Goal: Use online tool/utility: Utilize a website feature to perform a specific function

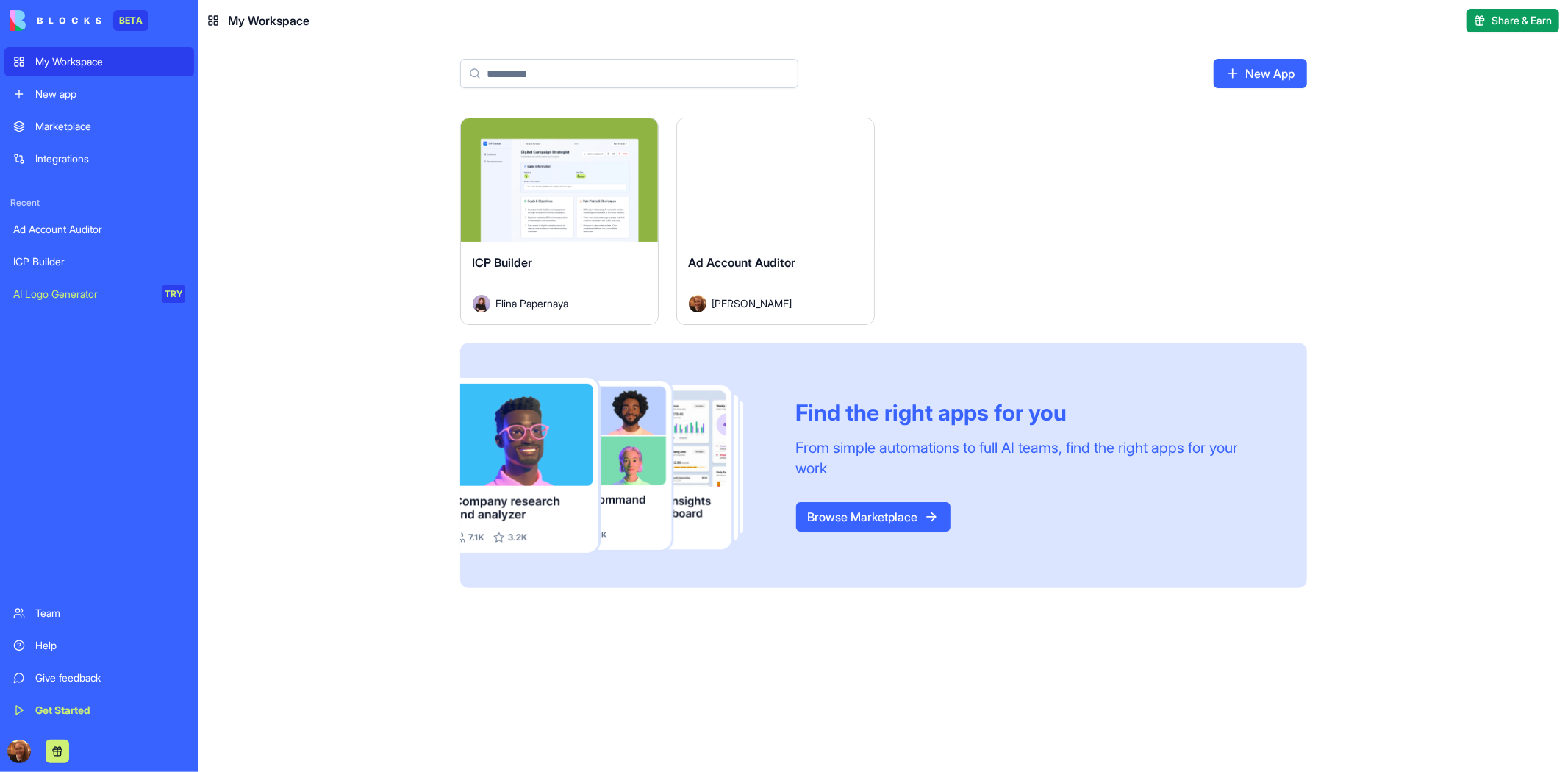
click at [556, 239] on div "Launch" at bounding box center [560, 180] width 197 height 124
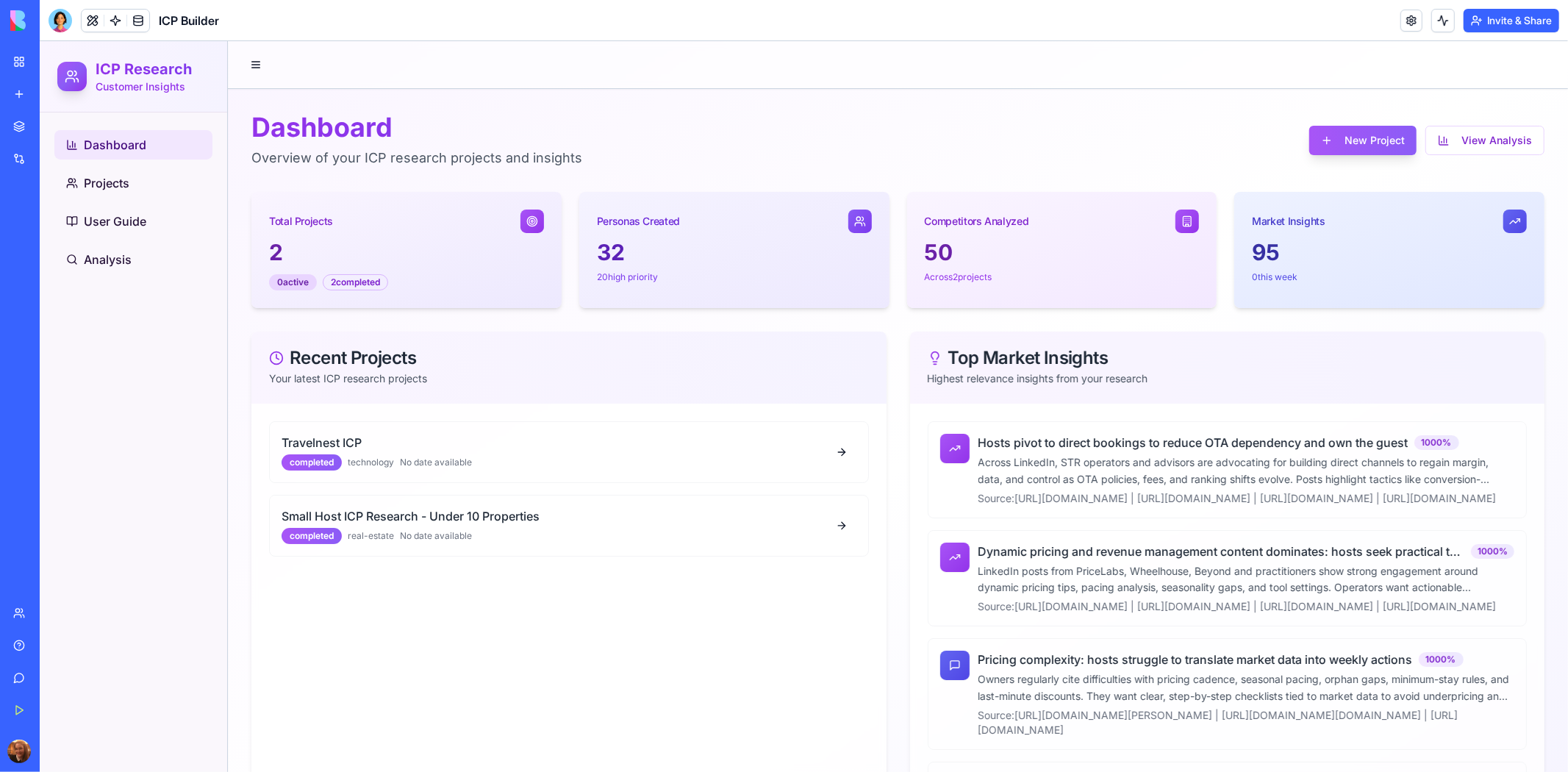
click at [547, 533] on div "completed real-estate No date available" at bounding box center [553, 535] width 546 height 16
click at [523, 517] on h4 "Small Host ICP Research - Under 10 Properties" at bounding box center [553, 515] width 546 height 18
click at [833, 528] on button at bounding box center [842, 525] width 30 height 26
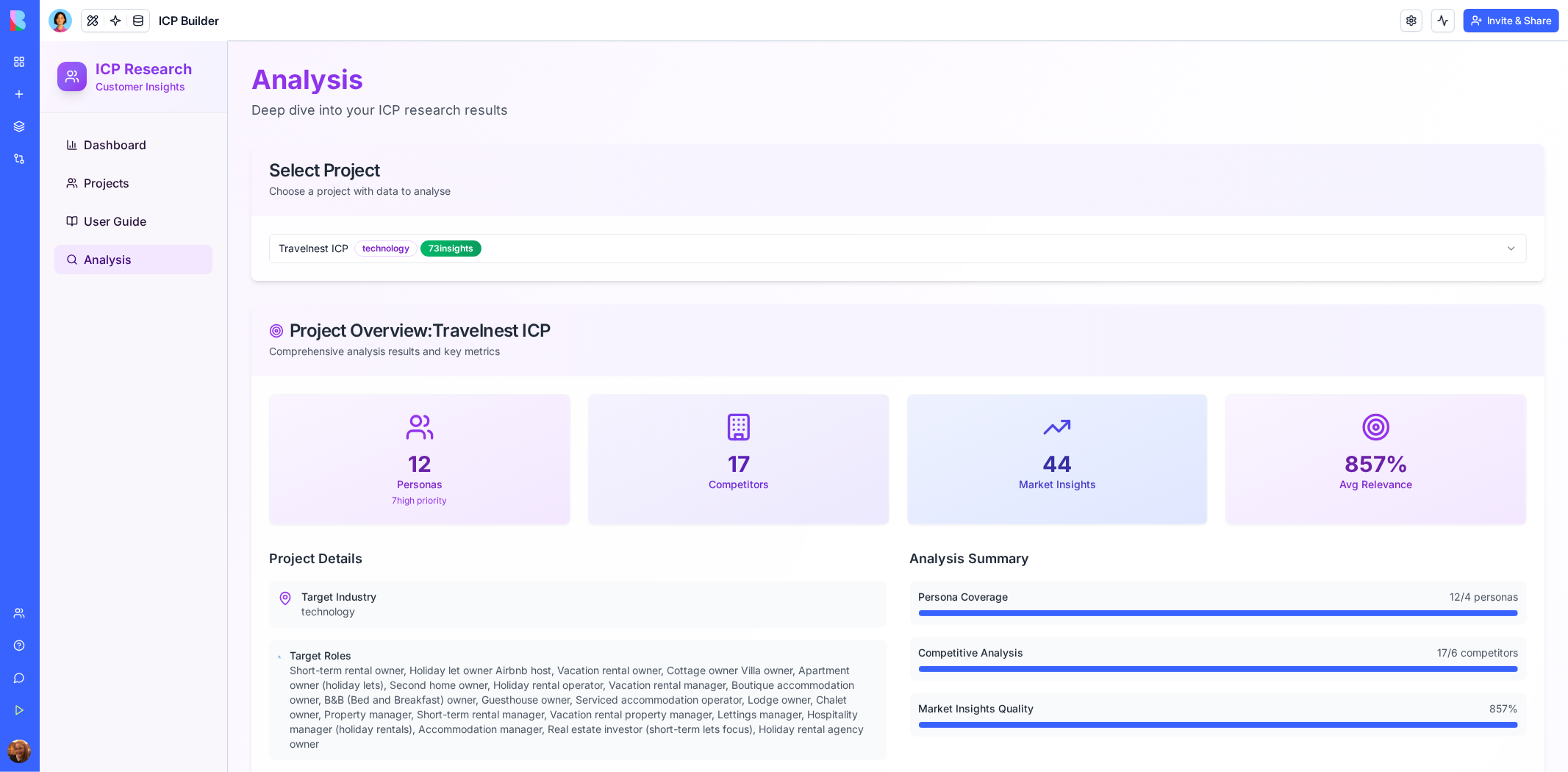
scroll to position [54, 0]
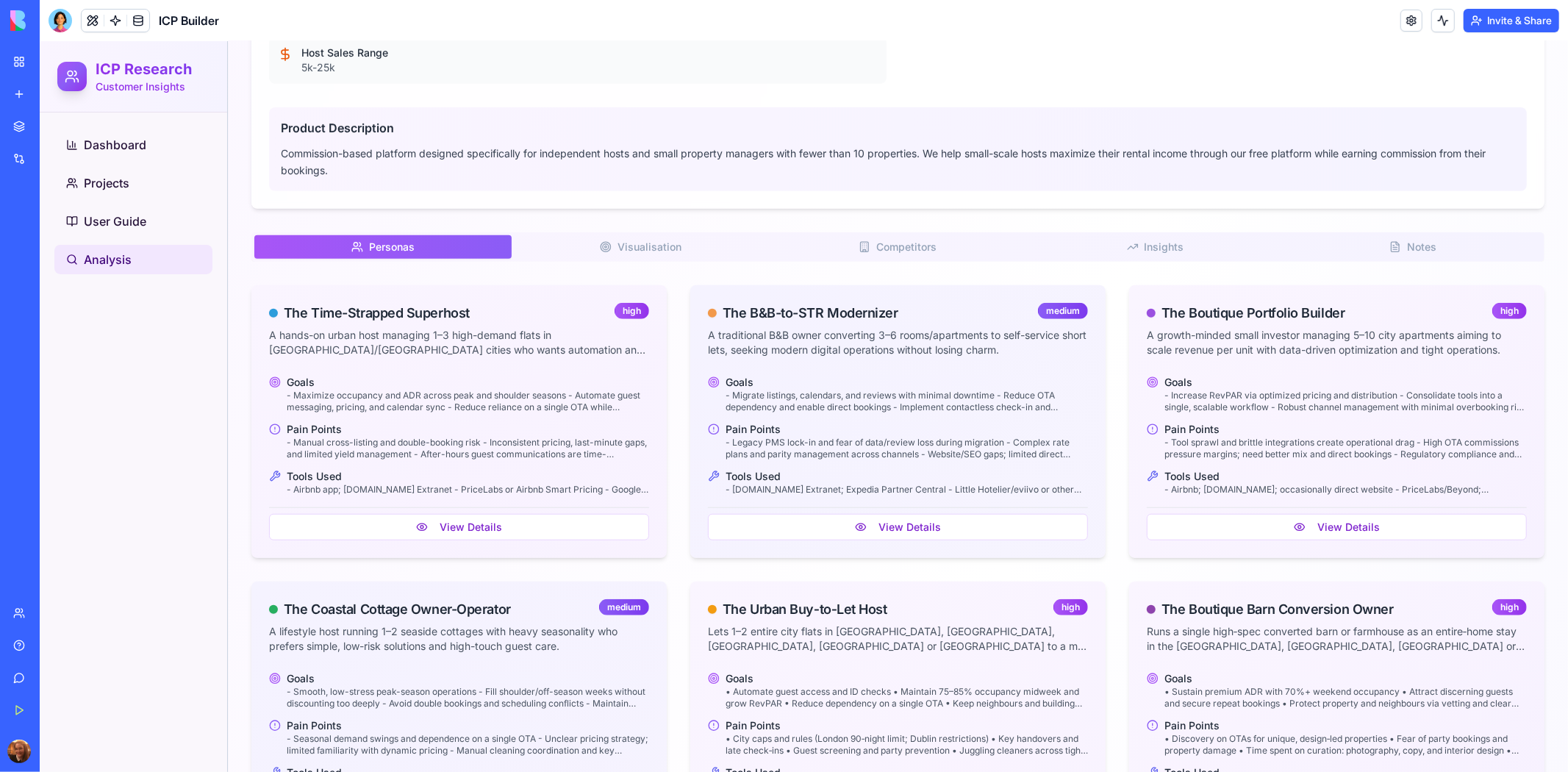
scroll to position [0, 0]
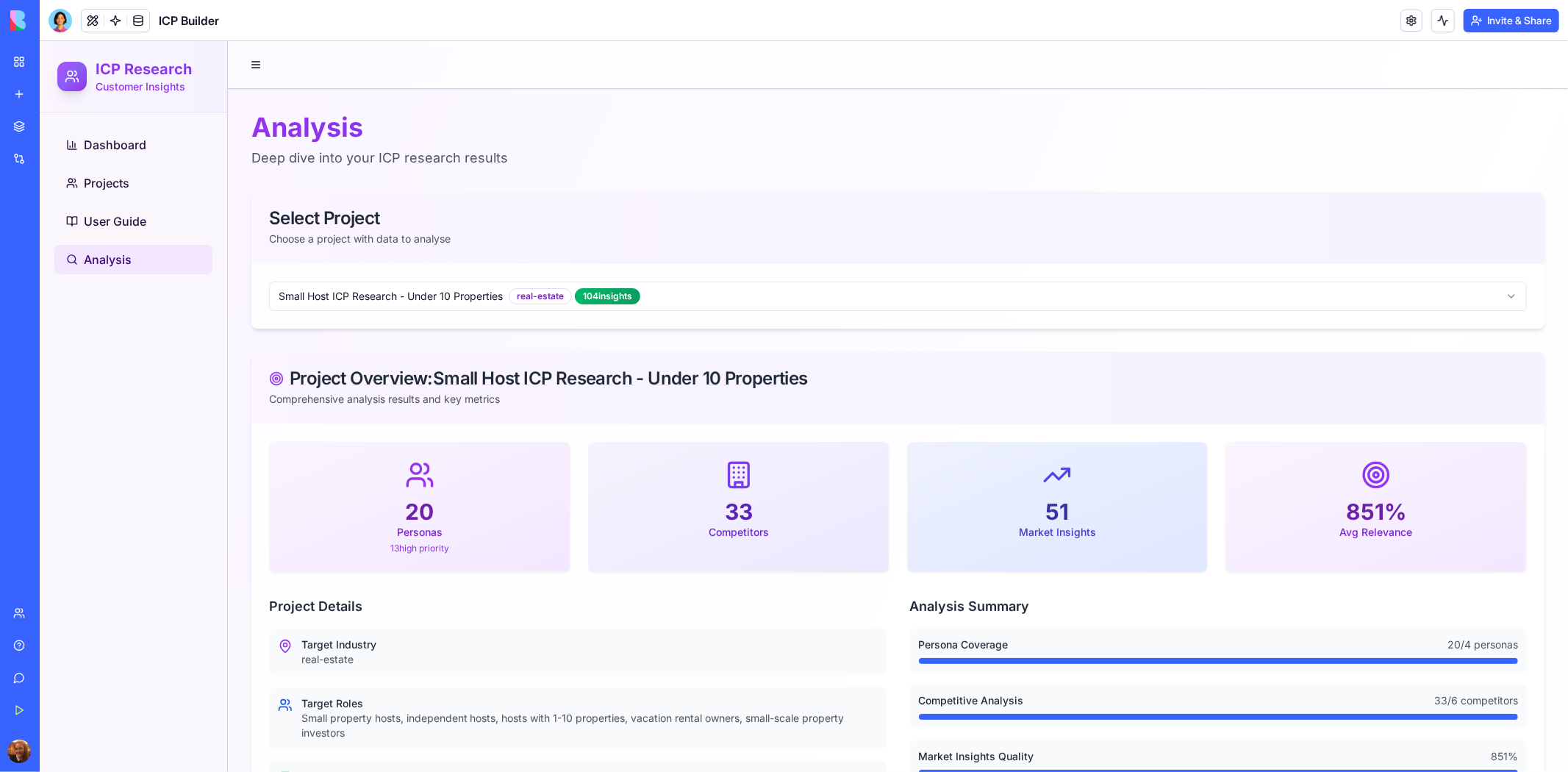
drag, startPoint x: 1561, startPoint y: 125, endPoint x: 1580, endPoint y: 74, distance: 54.4
click at [60, 20] on div at bounding box center [60, 20] width 23 height 23
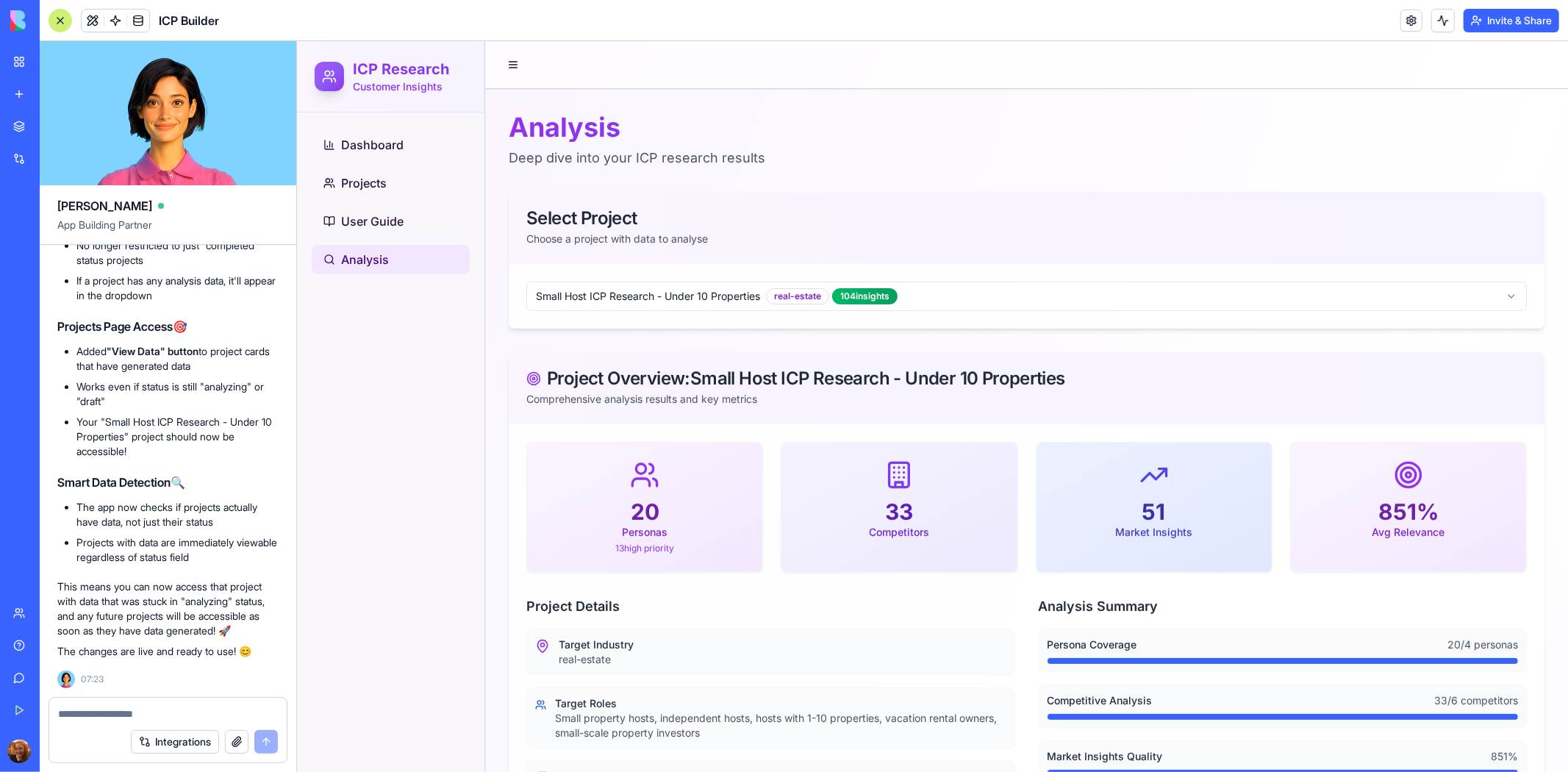
click at [255, 318] on h2 "Projects Page Access 🎯" at bounding box center [168, 326] width 221 height 18
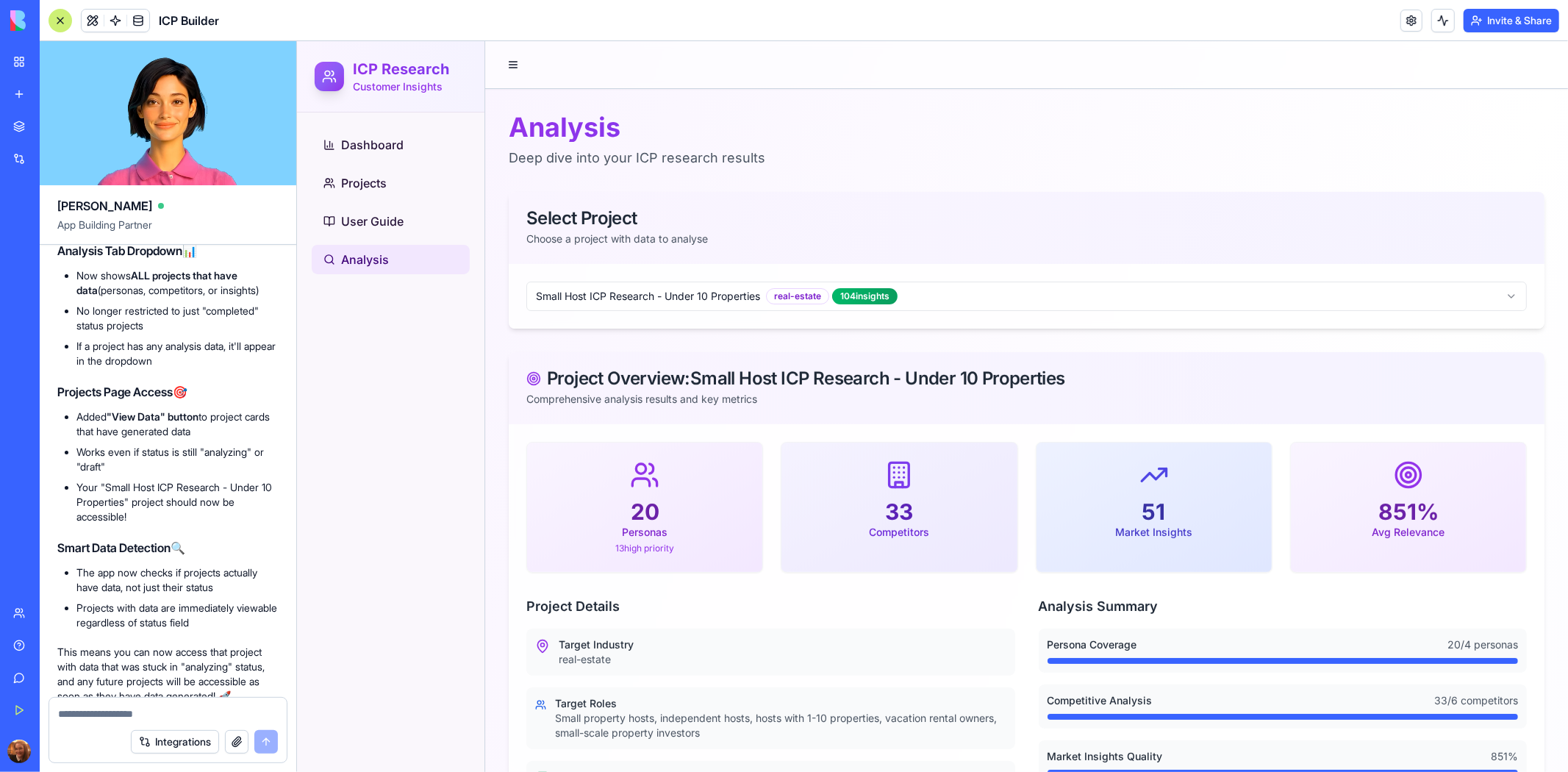
scroll to position [26614, 0]
click at [359, 181] on span "Projects" at bounding box center [363, 182] width 46 height 18
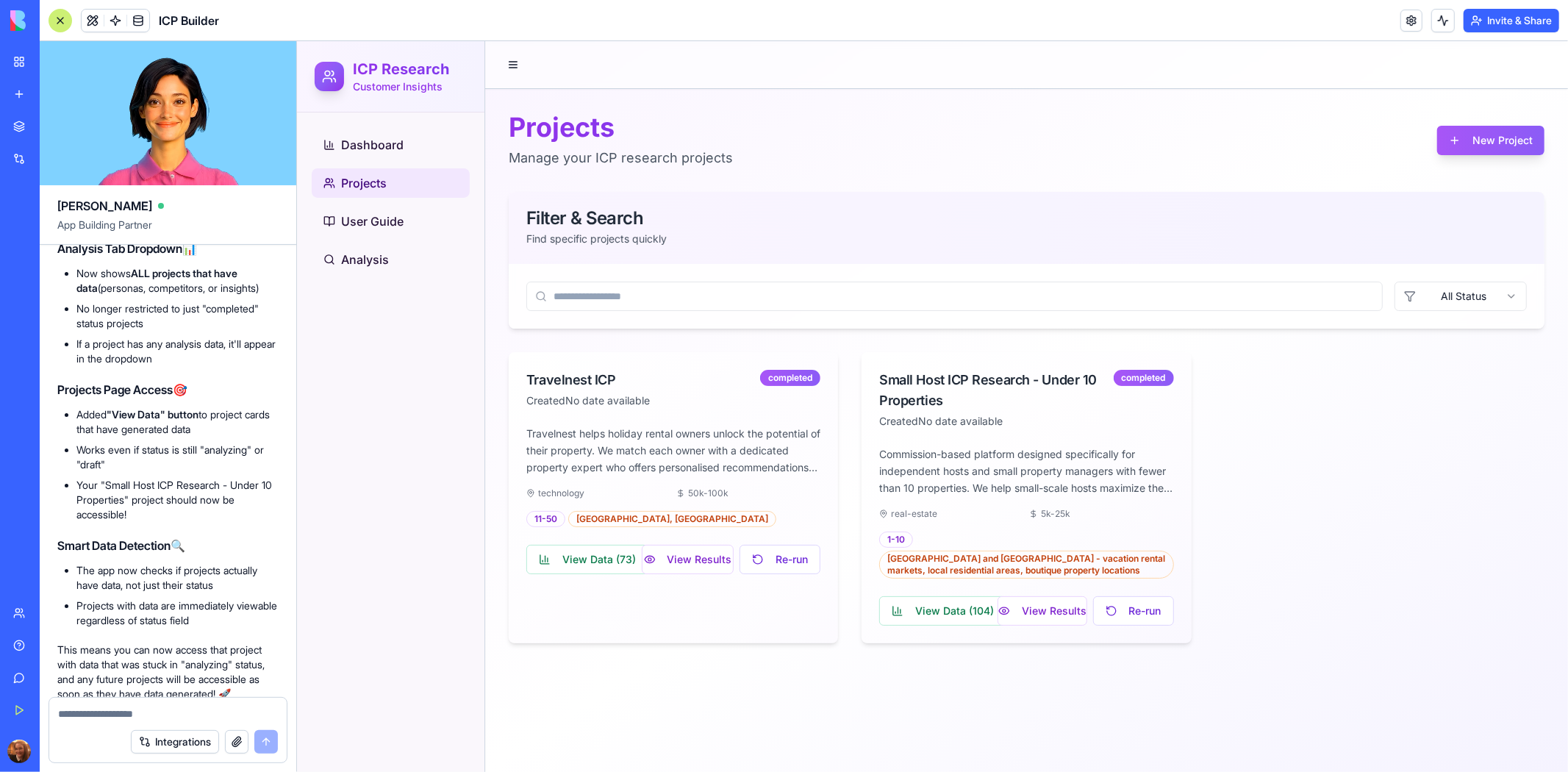
click at [910, 619] on button "View Data ( 104 )" at bounding box center [942, 610] width 127 height 30
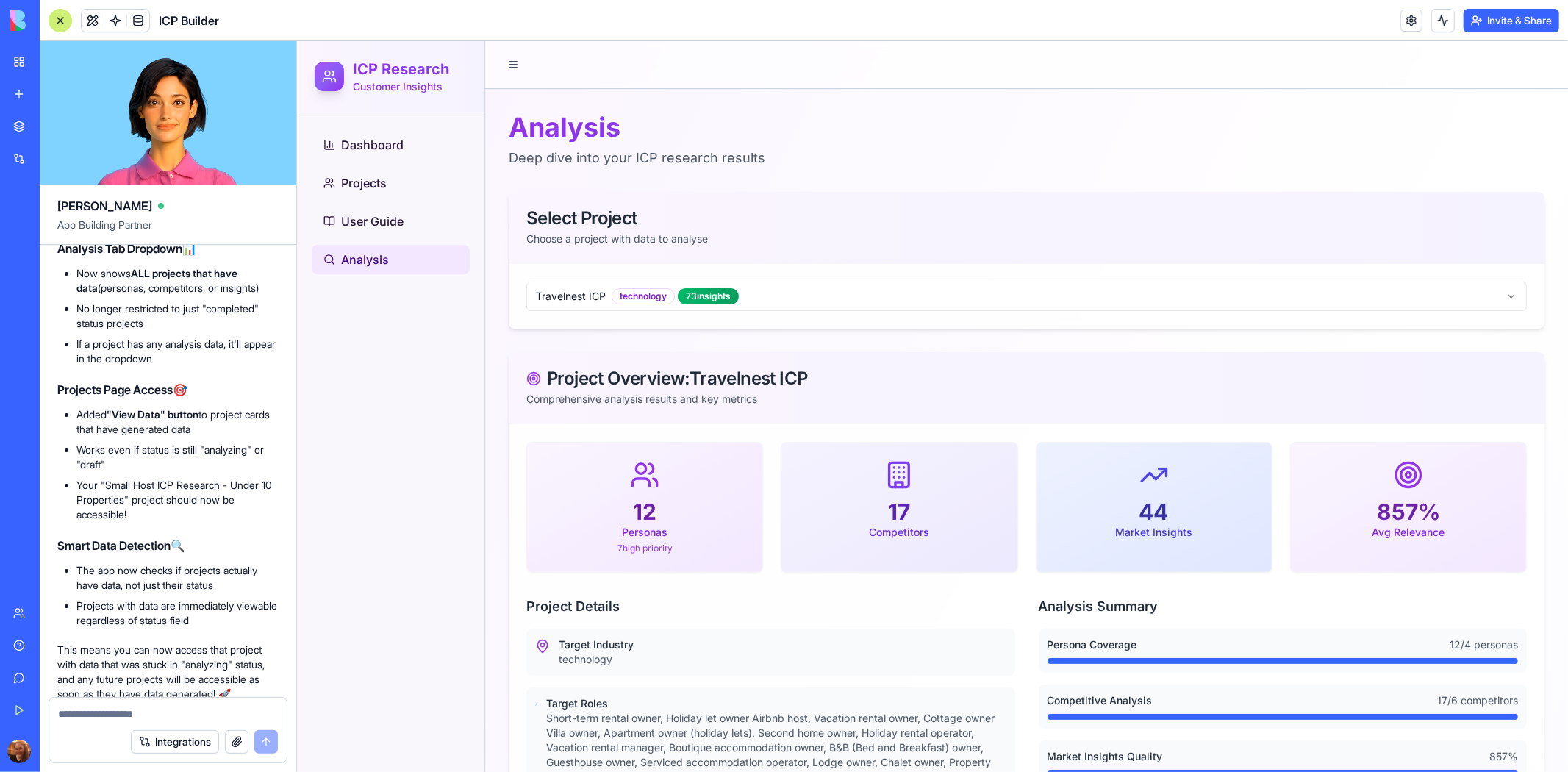
click at [404, 185] on link "Projects" at bounding box center [390, 182] width 158 height 30
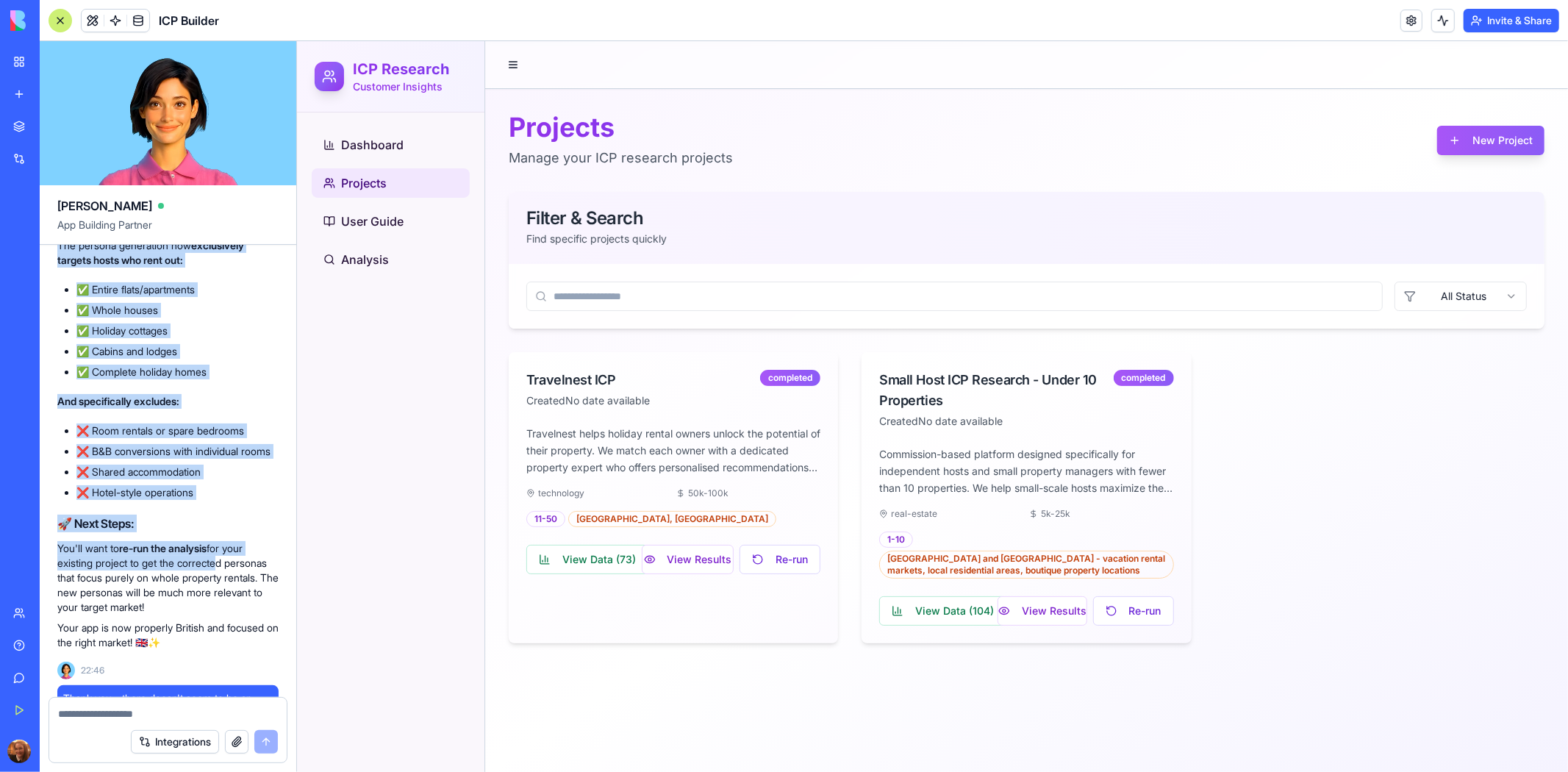
scroll to position [11038, 0]
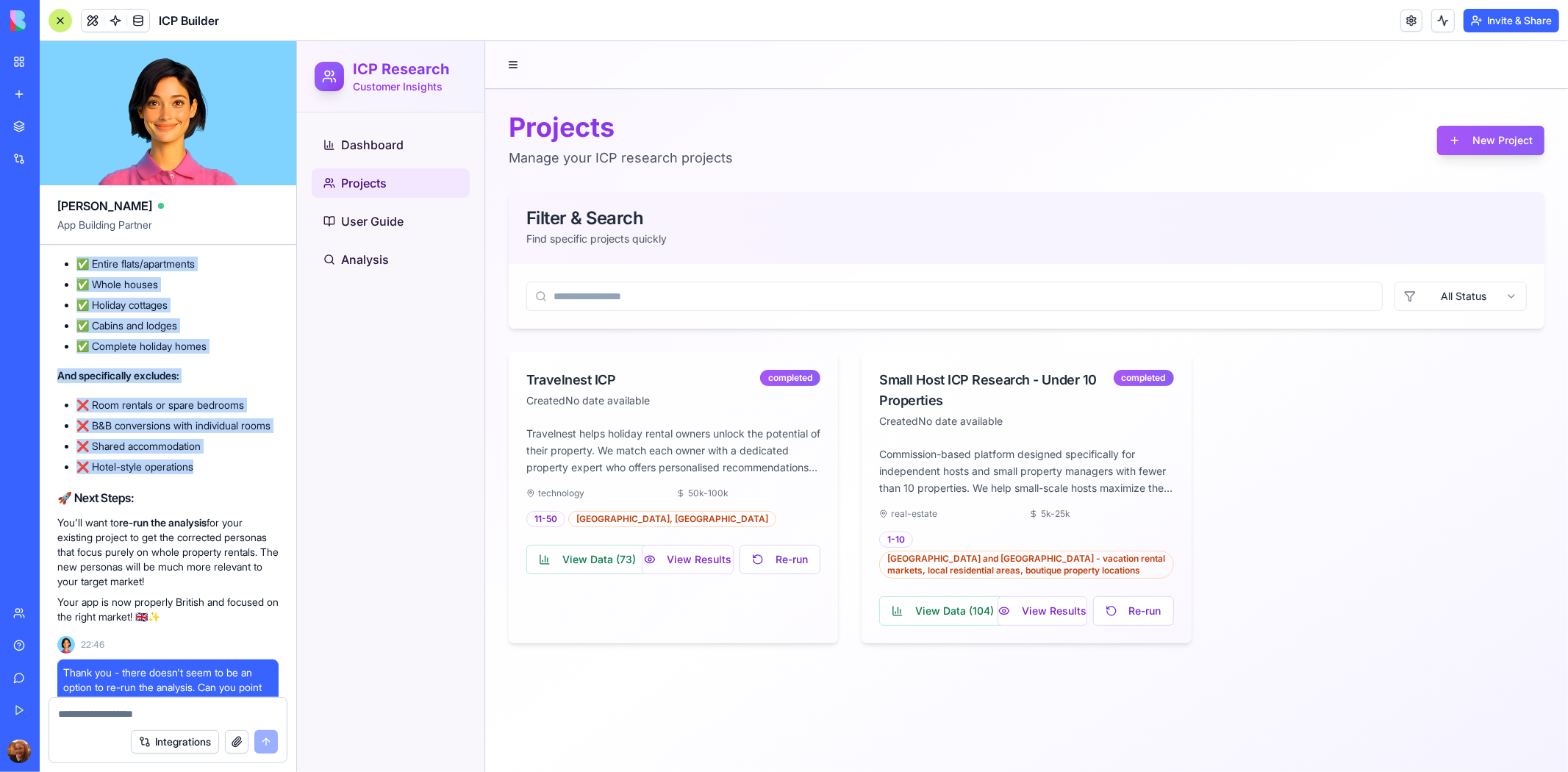
drag, startPoint x: 50, startPoint y: 301, endPoint x: 233, endPoint y: 582, distance: 335.3
copy div "🎯 What's Been Fixed: 1. British English Throughout 🇬🇧 "Analyze" → "Analyse" "An…"
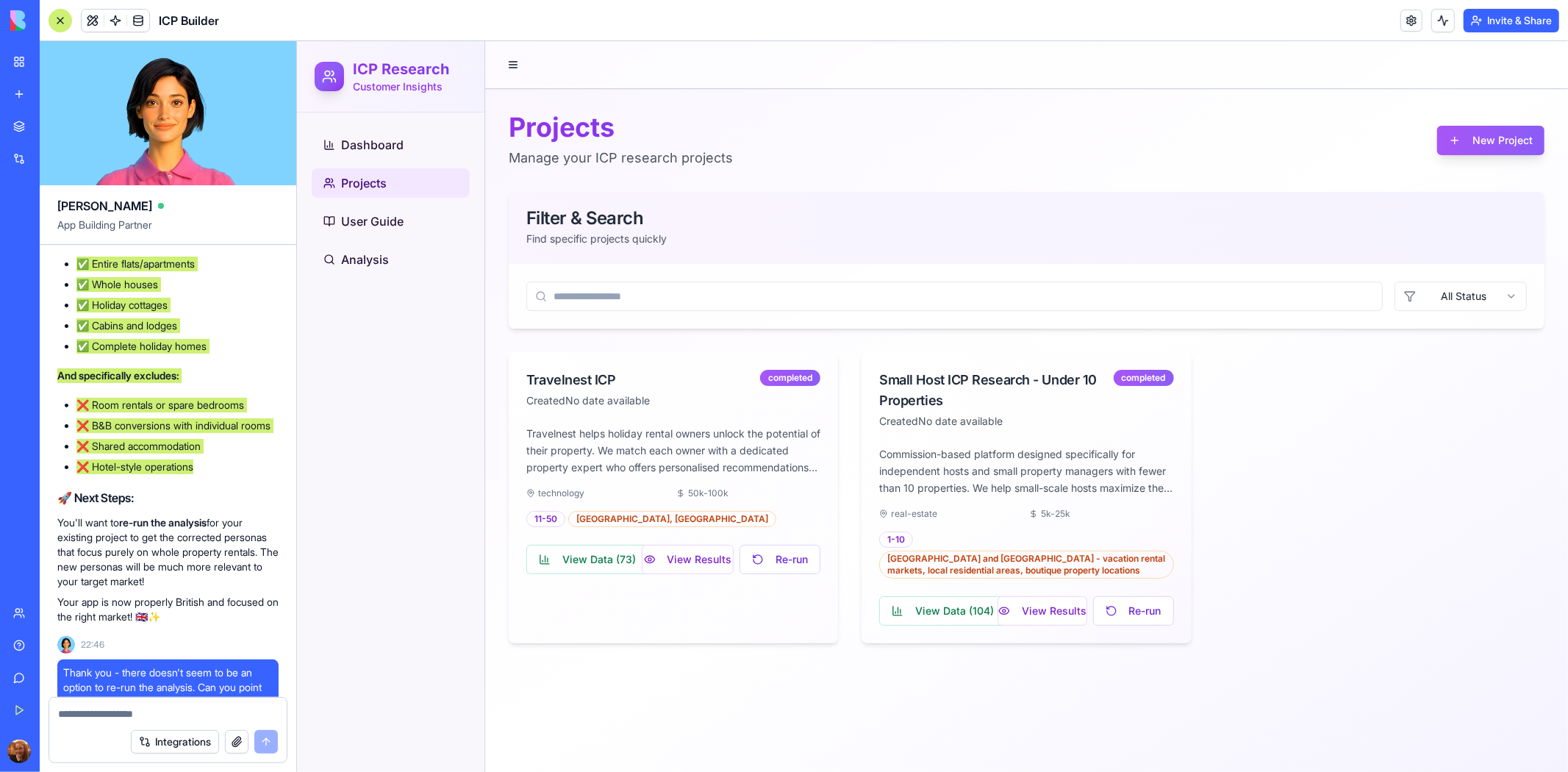
click at [1034, 606] on button "View Results" at bounding box center [1042, 610] width 89 height 30
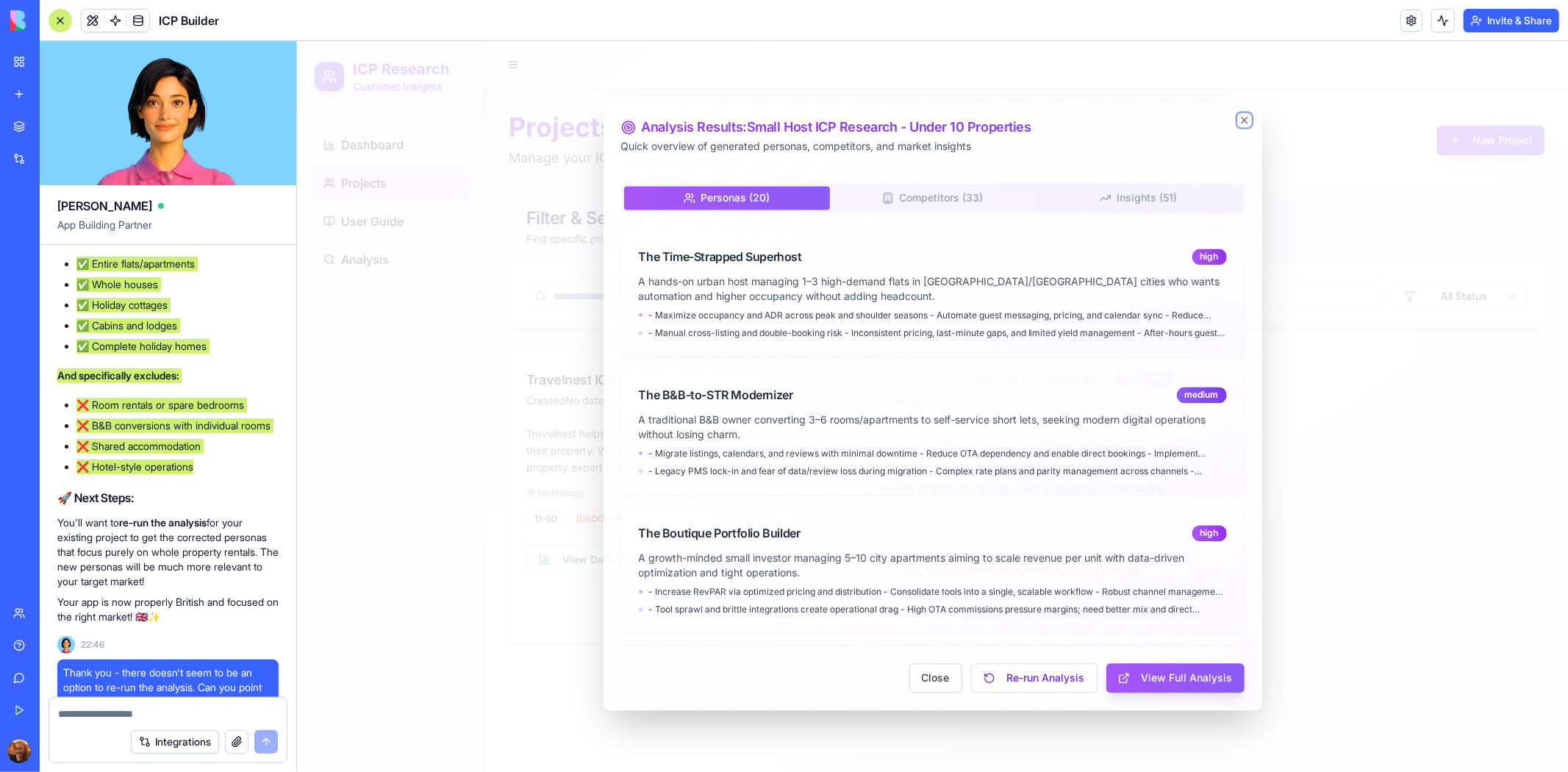
click at [1242, 116] on icon "button" at bounding box center [1243, 120] width 12 height 12
